Goal: Task Accomplishment & Management: Manage account settings

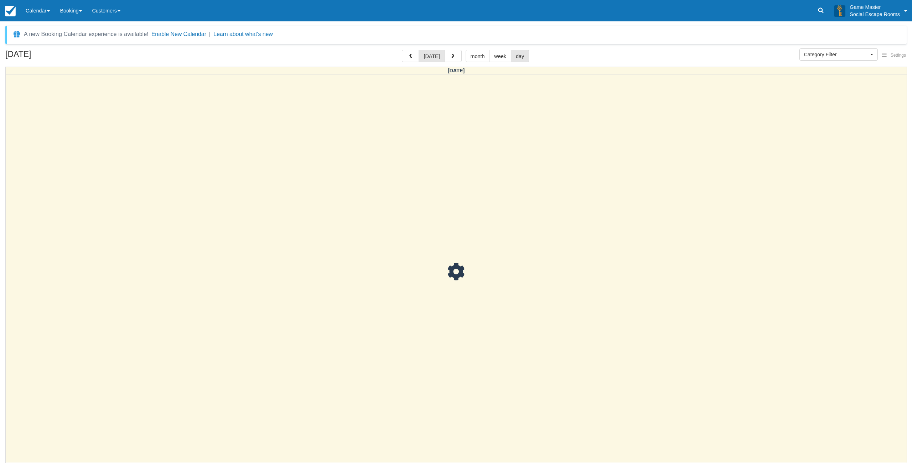
select select
click at [451, 58] on span "button" at bounding box center [452, 56] width 5 height 5
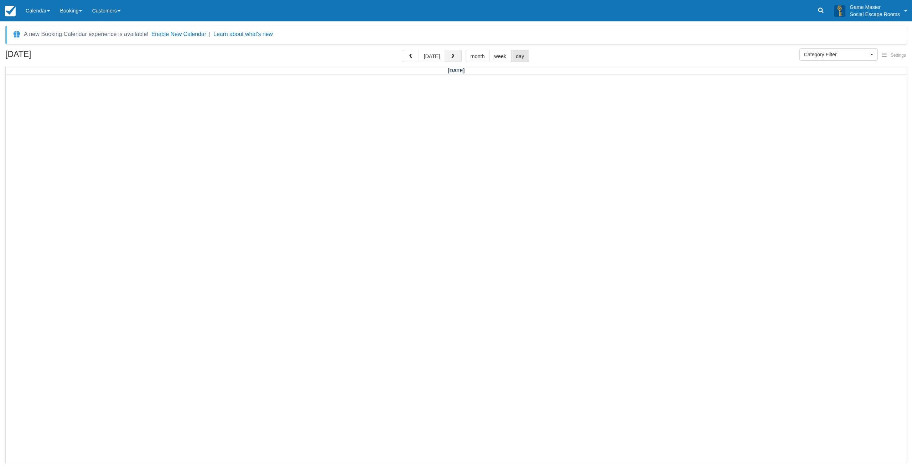
click at [453, 58] on span "button" at bounding box center [452, 56] width 5 height 5
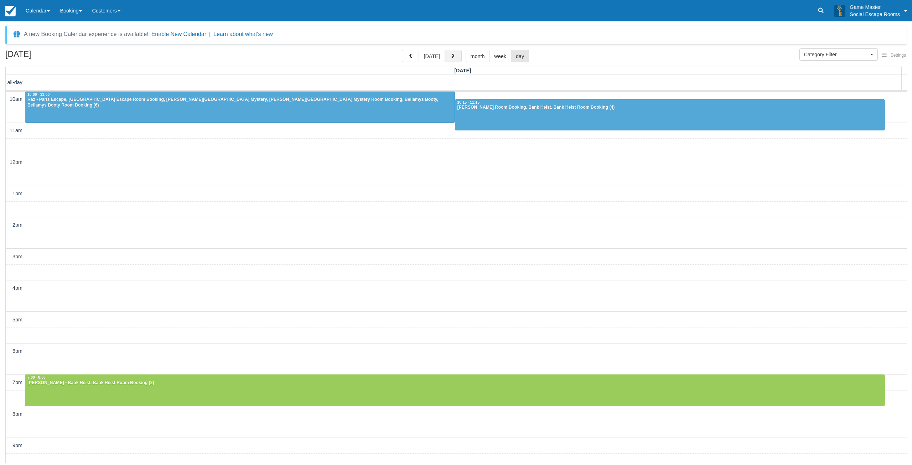
scroll to position [22, 0]
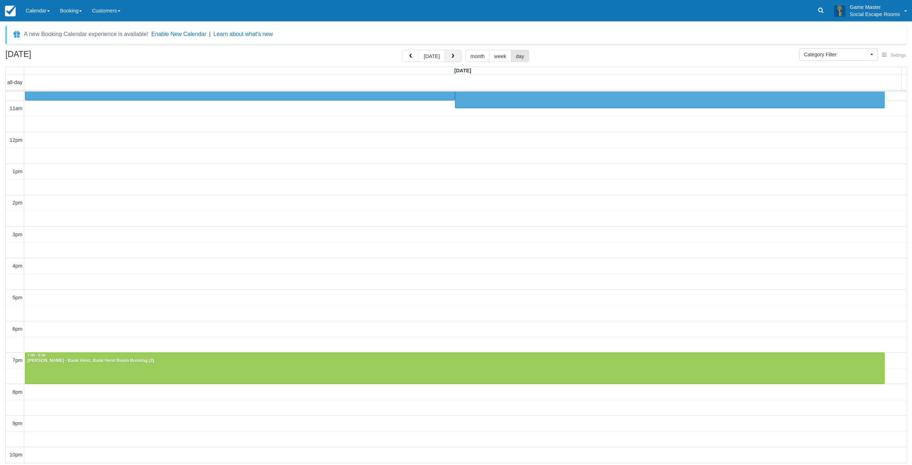
click at [453, 58] on span "button" at bounding box center [452, 56] width 5 height 5
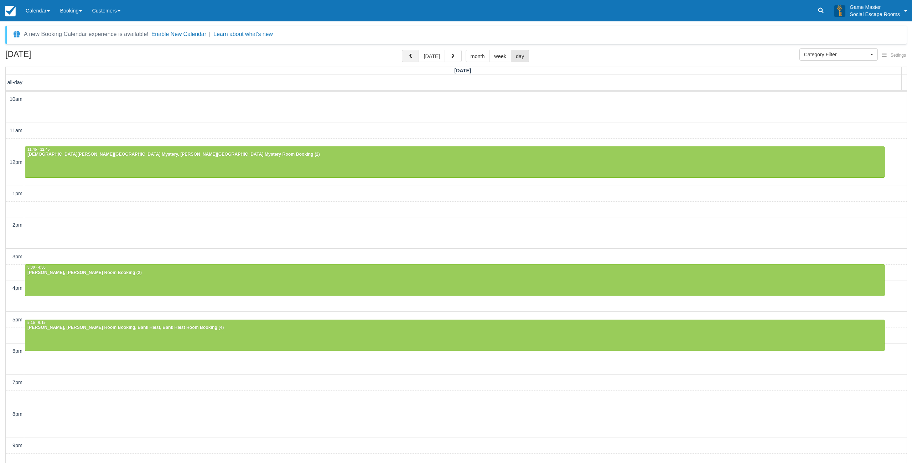
click at [413, 54] on span "button" at bounding box center [410, 56] width 5 height 5
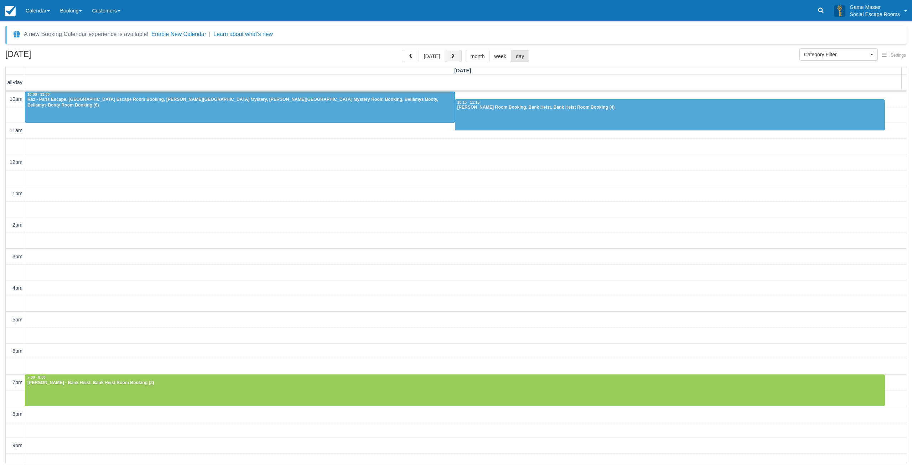
click at [456, 57] on button "button" at bounding box center [453, 56] width 17 height 12
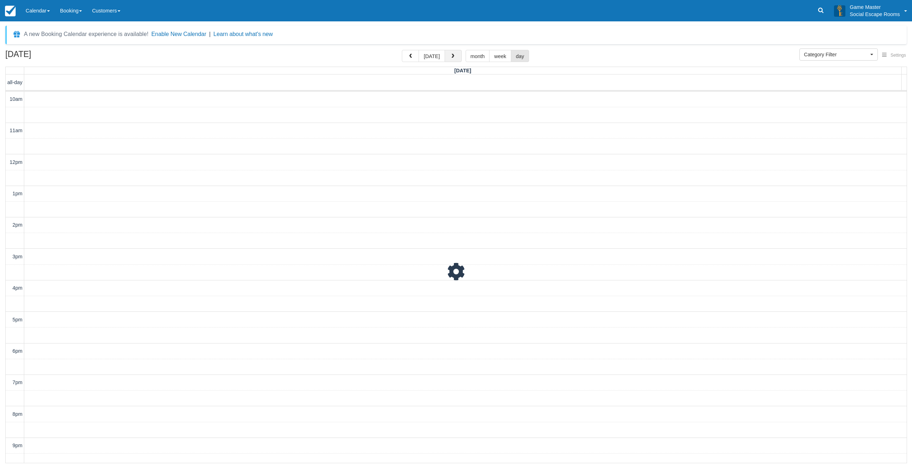
scroll to position [22, 0]
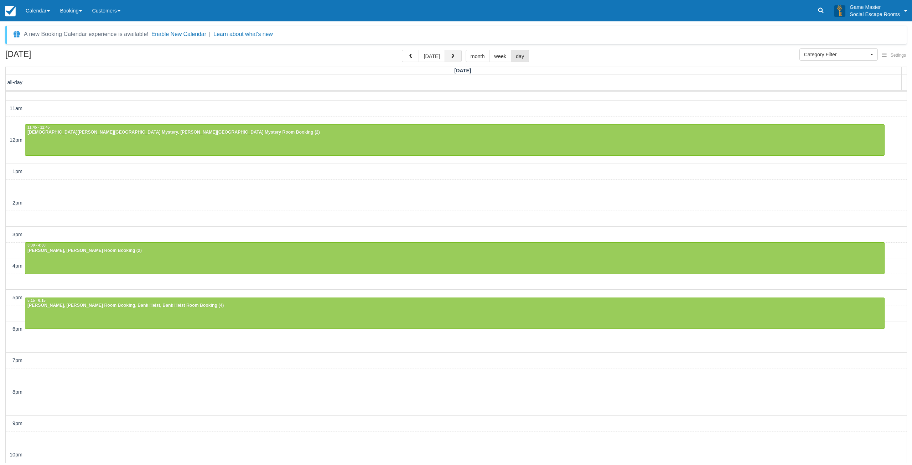
click at [456, 55] on button "button" at bounding box center [453, 56] width 17 height 12
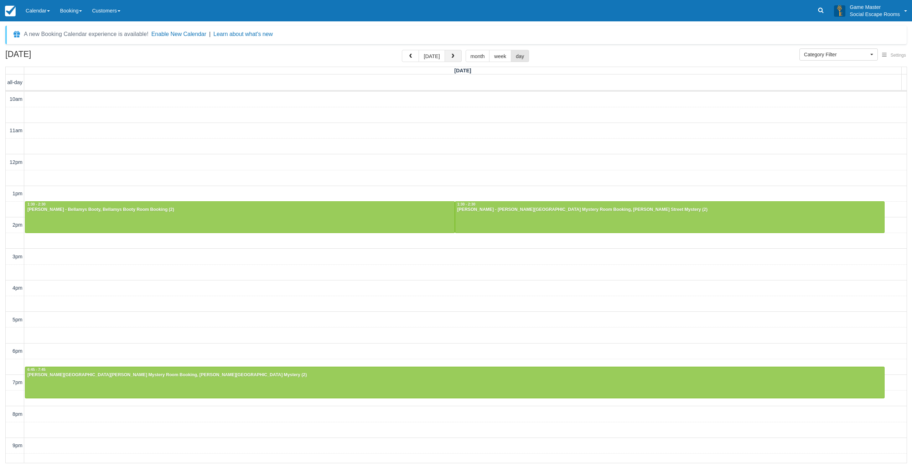
click at [451, 58] on span "button" at bounding box center [452, 56] width 5 height 5
